Goal: Information Seeking & Learning: Check status

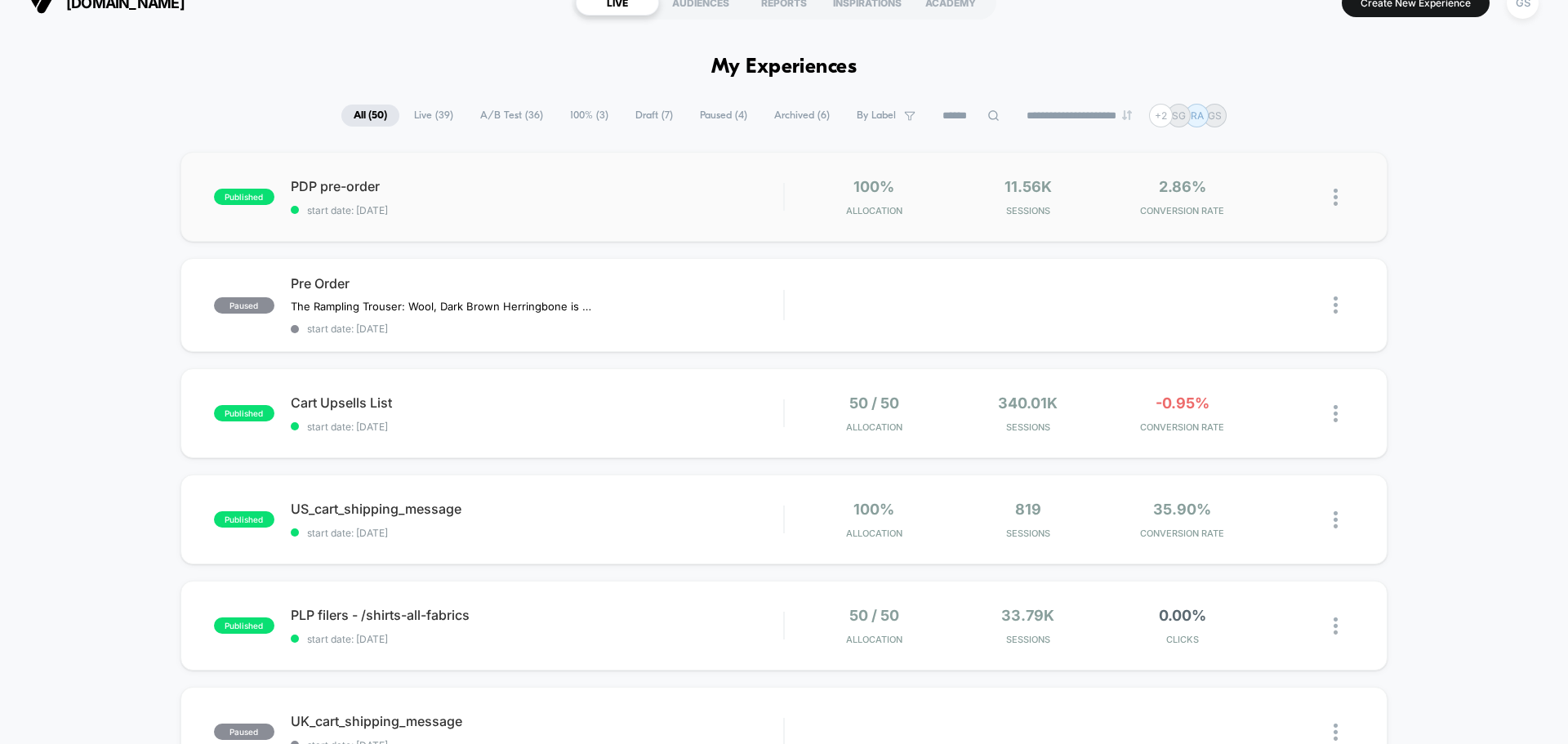
scroll to position [27, 0]
click at [1182, 398] on span "-0.95%" at bounding box center [1182, 402] width 54 height 17
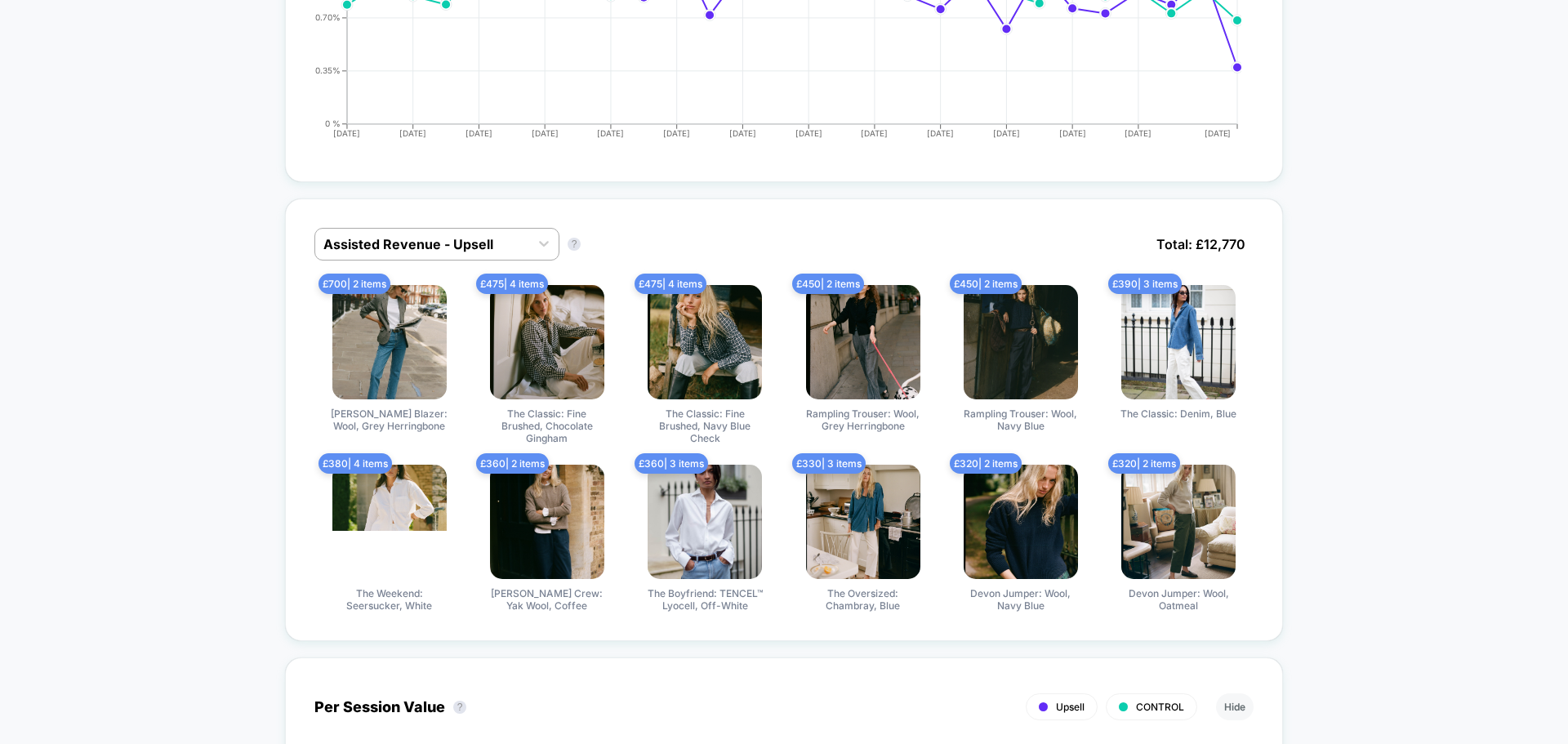
scroll to position [903, 0]
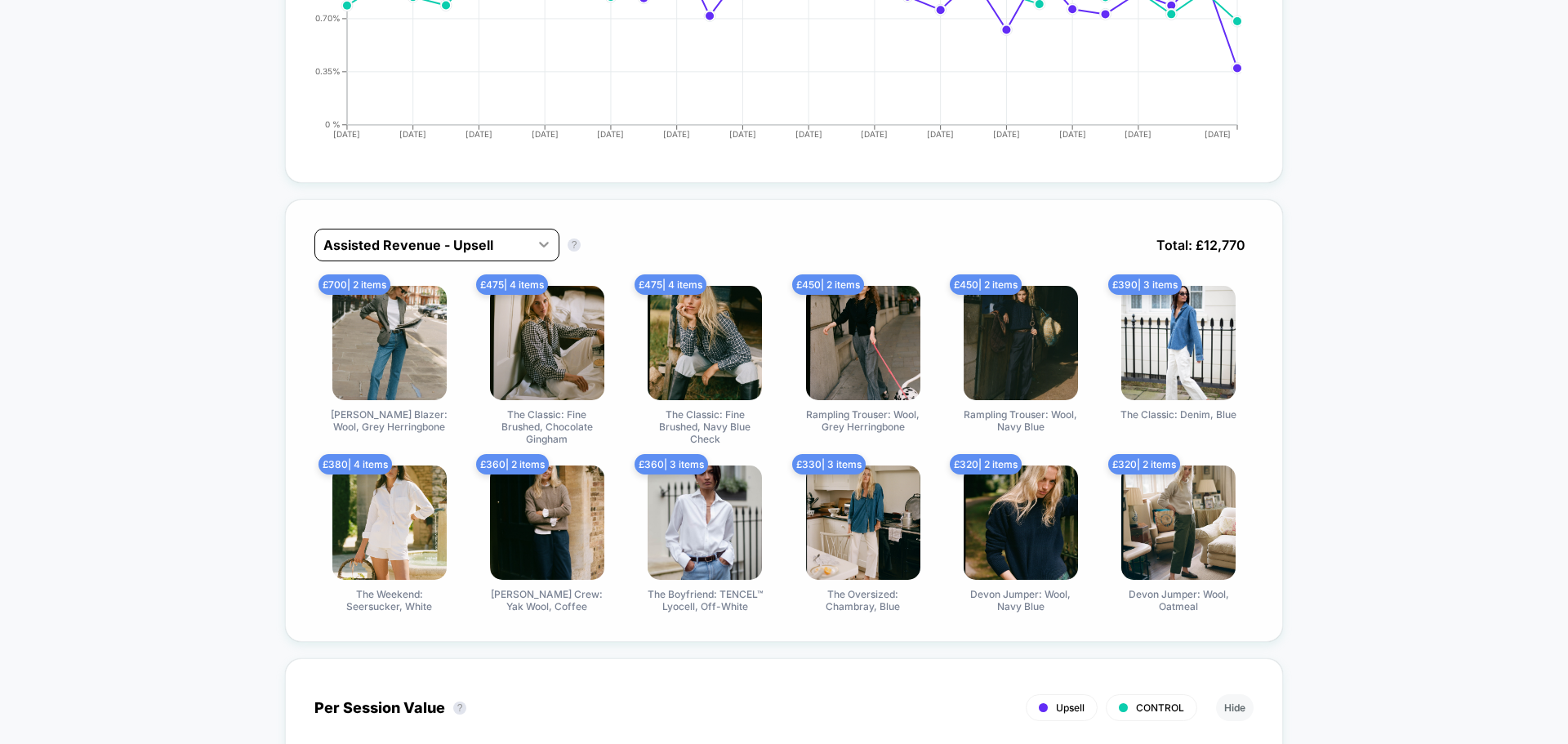
click at [545, 246] on icon at bounding box center [543, 245] width 10 height 5
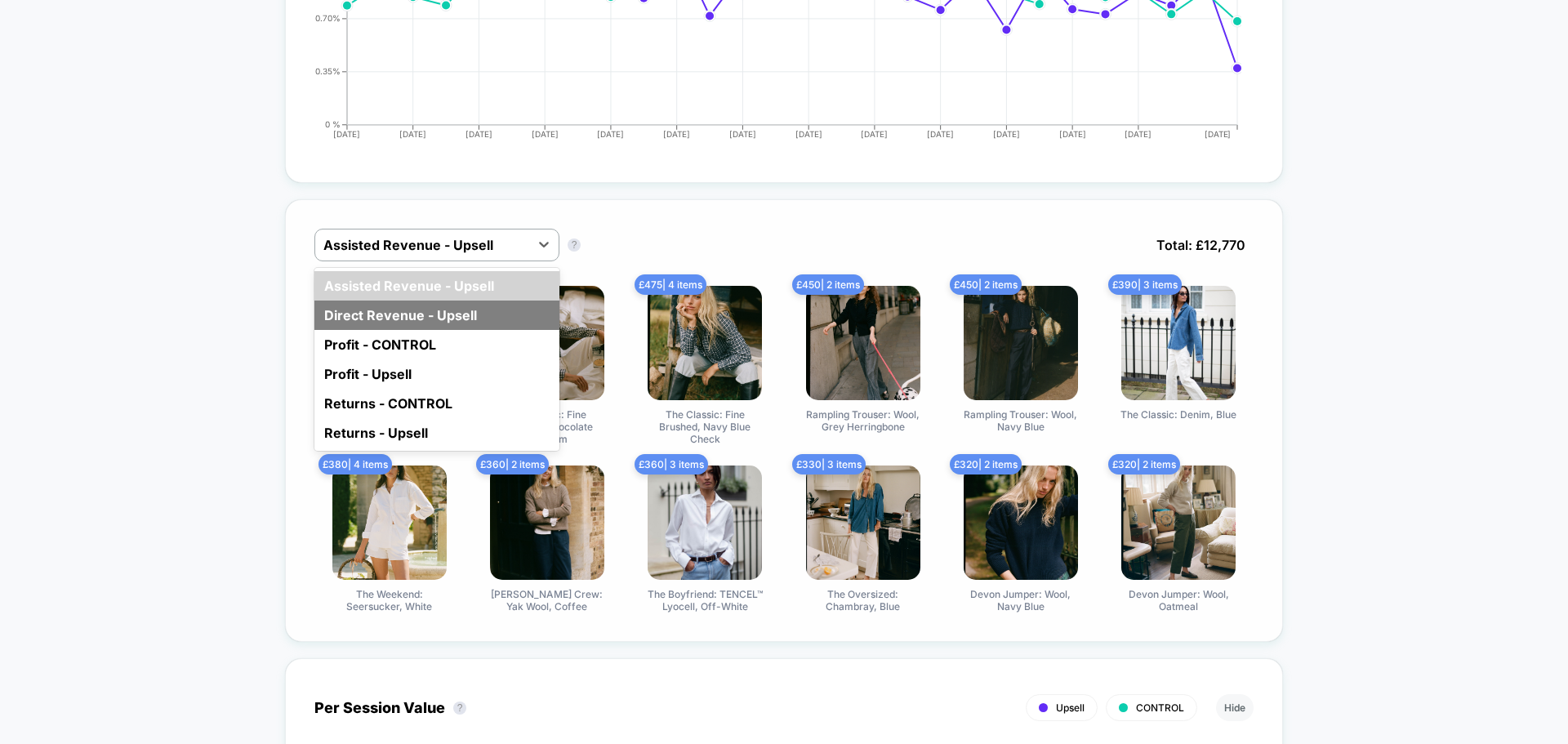
click at [370, 307] on div "Direct Revenue - Upsell" at bounding box center [437, 315] width 245 height 30
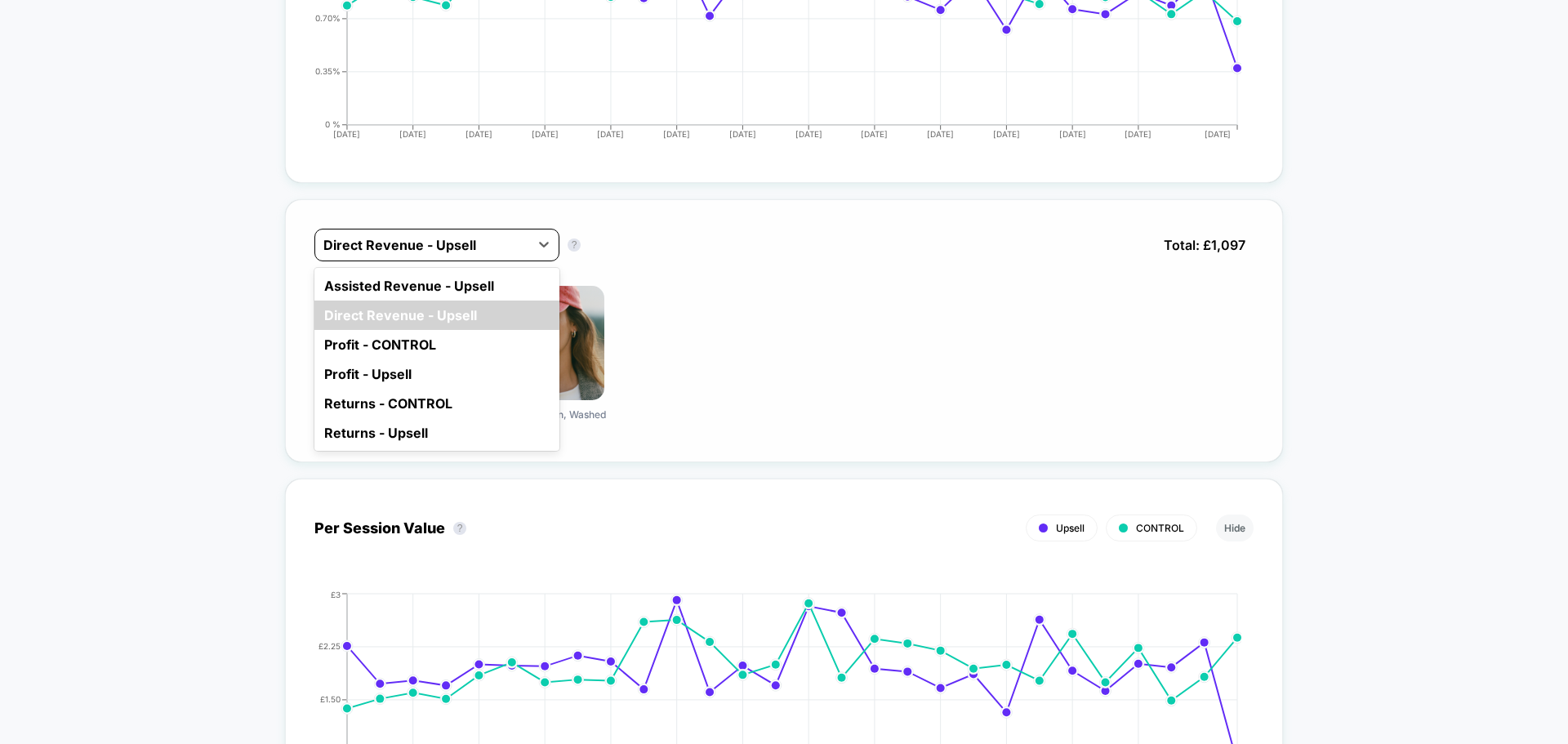
click at [401, 229] on div "Direct Revenue - Upsell" at bounding box center [437, 245] width 245 height 32
click at [400, 300] on div "Direct Revenue - Upsell" at bounding box center [437, 315] width 245 height 30
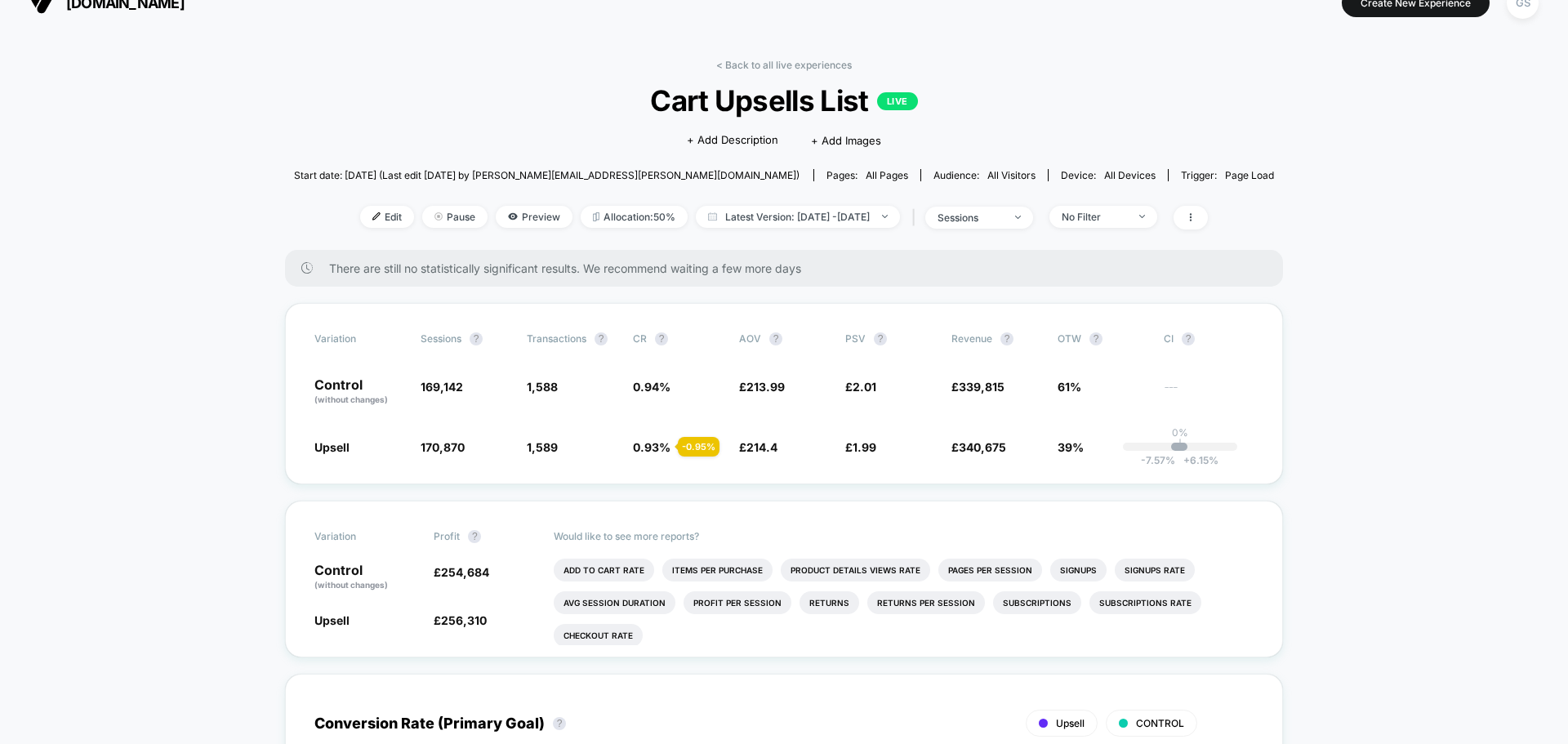
scroll to position [0, 0]
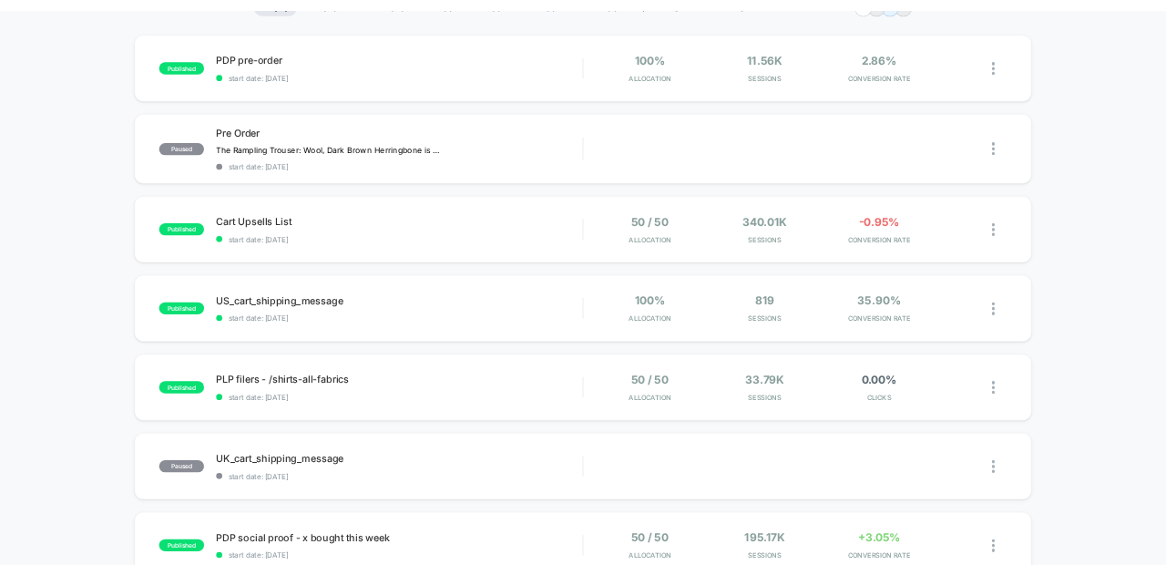
scroll to position [162, 0]
